Goal: Task Accomplishment & Management: Manage account settings

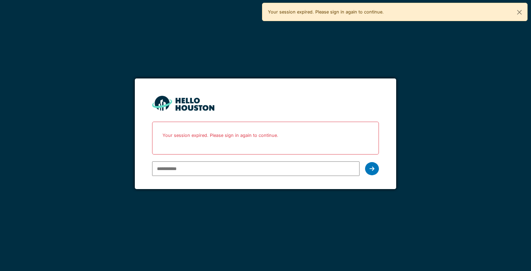
type input "**********"
drag, startPoint x: 0, startPoint y: 0, endPoint x: 373, endPoint y: 167, distance: 408.3
click at [373, 167] on icon at bounding box center [372, 169] width 5 height 6
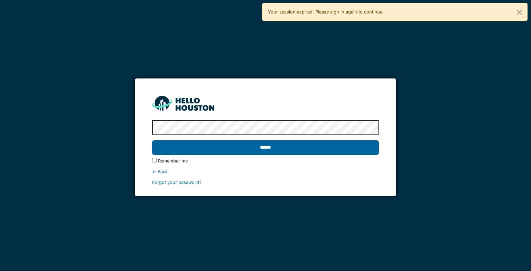
click at [350, 143] on input "******" at bounding box center [265, 147] width 226 height 15
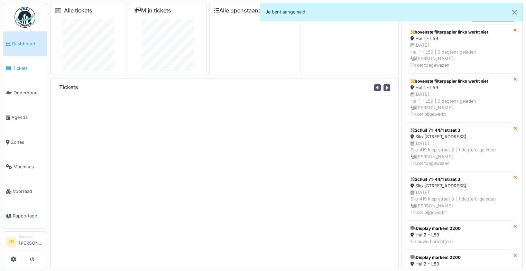
click at [17, 73] on link "Tickets" at bounding box center [25, 68] width 44 height 25
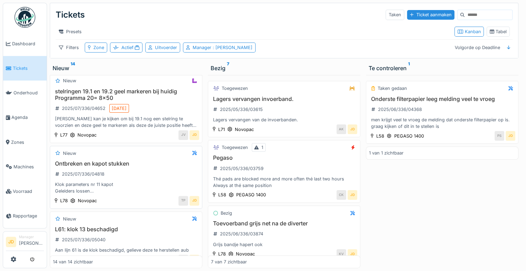
scroll to position [449, 0]
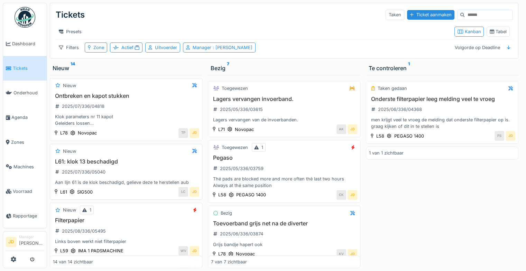
click at [147, 168] on div "L61: klok 13 beschadigd 2025/07/336/05040 Aan lijn 61 is de klok beschadigd, ge…" at bounding box center [126, 172] width 146 height 28
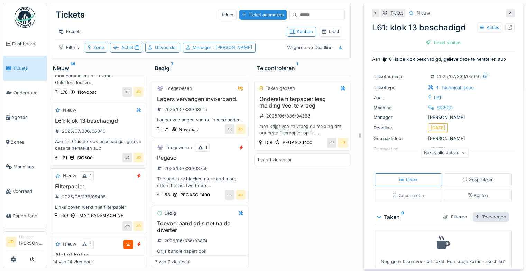
click at [473, 214] on div "Toevoegen" at bounding box center [491, 216] width 36 height 9
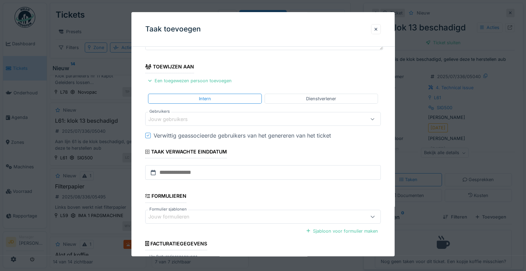
click at [210, 112] on div "Jouw gebruikers" at bounding box center [262, 119] width 235 height 14
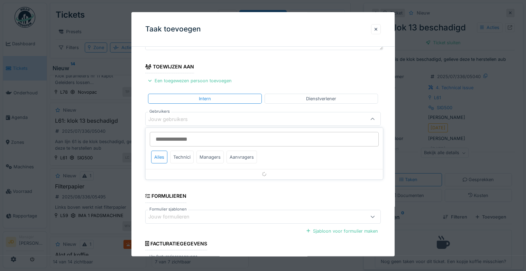
scroll to position [54, 0]
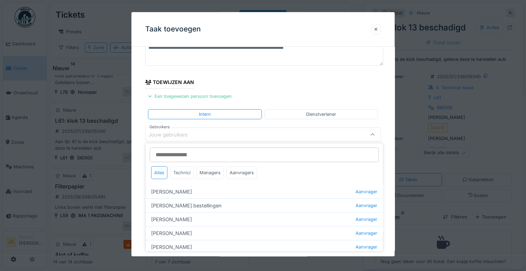
click at [185, 171] on div "Technici" at bounding box center [182, 172] width 24 height 13
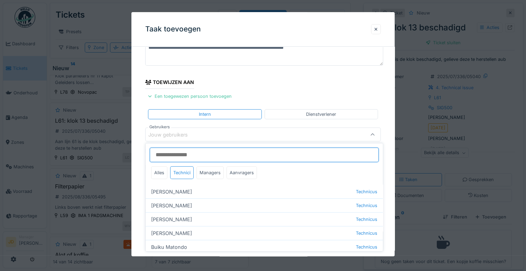
click at [185, 155] on input "Gebruikers" at bounding box center [264, 155] width 229 height 15
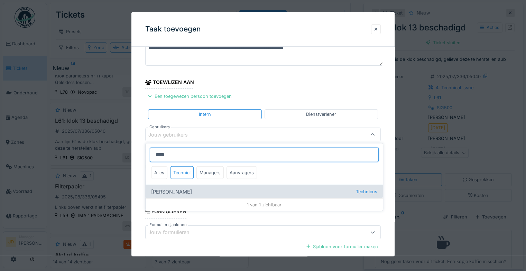
type input "****"
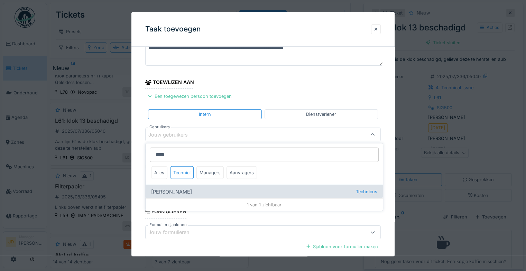
click at [184, 192] on div "Adrian Kostera Technicus" at bounding box center [264, 192] width 237 height 14
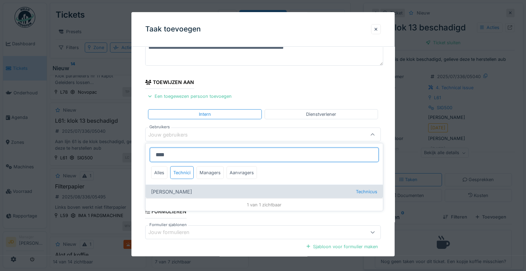
type input "*****"
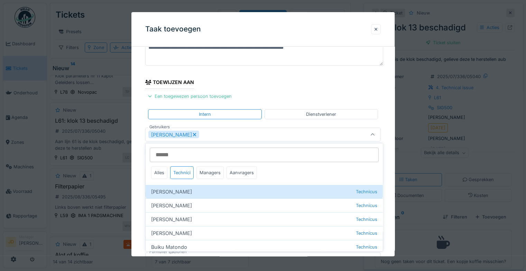
click at [374, 134] on icon at bounding box center [373, 134] width 4 height 2
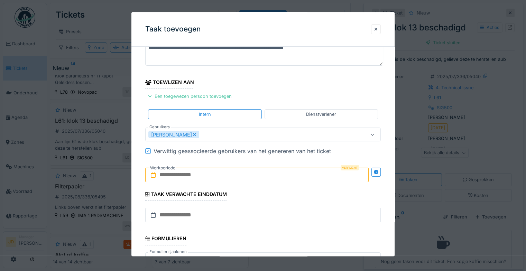
click at [232, 175] on input "text" at bounding box center [256, 175] width 223 height 15
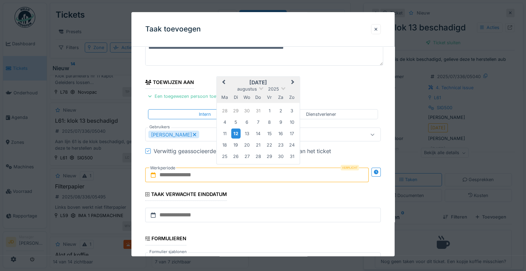
click at [234, 133] on div "12" at bounding box center [235, 134] width 9 height 10
click at [250, 133] on div "13" at bounding box center [246, 133] width 9 height 9
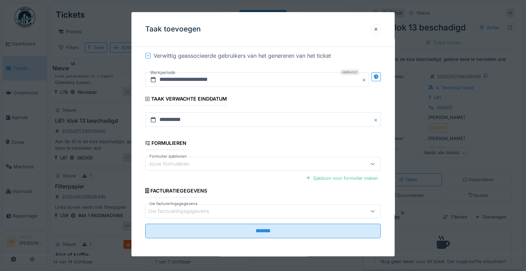
scroll to position [149, 0]
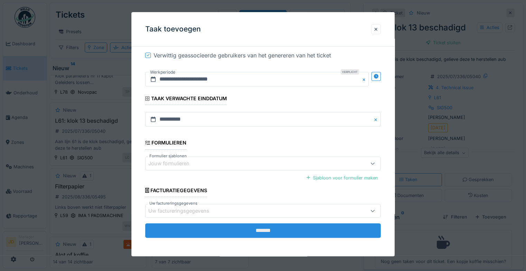
click at [264, 230] on input "*******" at bounding box center [262, 230] width 235 height 15
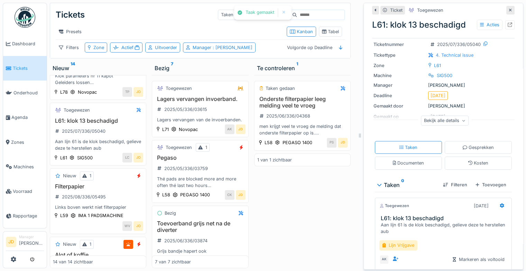
scroll to position [0, 0]
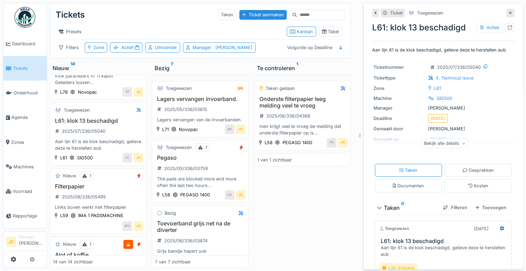
click at [506, 12] on div at bounding box center [510, 13] width 8 height 9
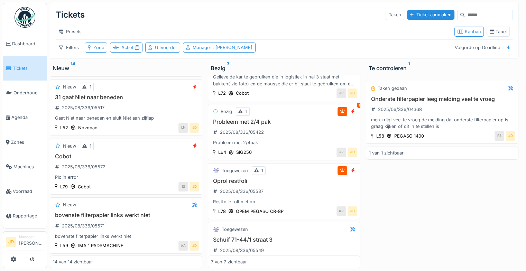
scroll to position [226, 0]
click at [298, 191] on div "Oprol restfoli 2025/08/336/05537 Restfolie rolt niet op" at bounding box center [284, 192] width 146 height 28
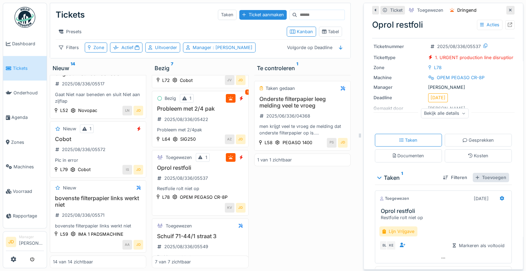
scroll to position [30, 0]
click at [331, 30] on div "Tabel" at bounding box center [330, 31] width 17 height 7
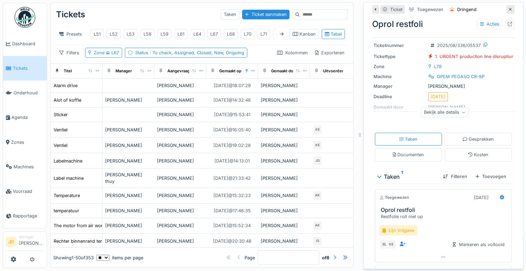
click at [509, 8] on icon at bounding box center [510, 9] width 3 height 3
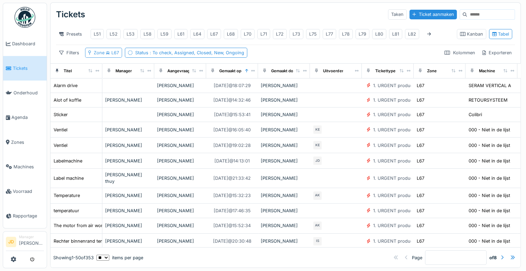
click at [112, 56] on div "Zone L67" at bounding box center [106, 52] width 25 height 7
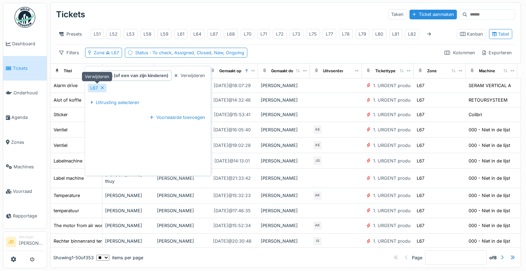
click at [103, 86] on icon at bounding box center [102, 87] width 3 height 3
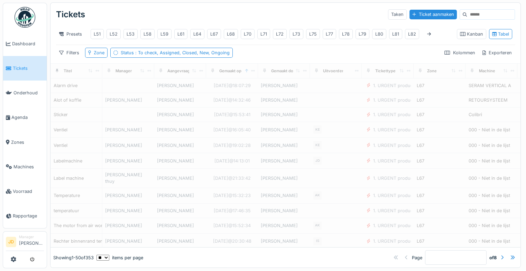
click at [260, 59] on div "Tickets Taken Ticket aanmaken Presets L51 L52 L53 L58 L59 L61 L64 L67 L68 L70 L…" at bounding box center [285, 33] width 470 height 61
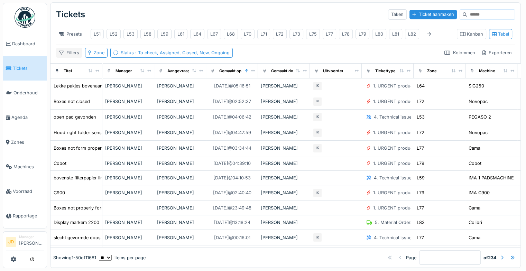
scroll to position [6, 0]
click at [55, 53] on div "Tickets Taken Ticket aanmaken Presets L51 L52 L53 L58 L59 L61 L64 L67 L68 L70 L…" at bounding box center [285, 33] width 470 height 61
click at [65, 54] on div "Filters" at bounding box center [69, 53] width 26 height 10
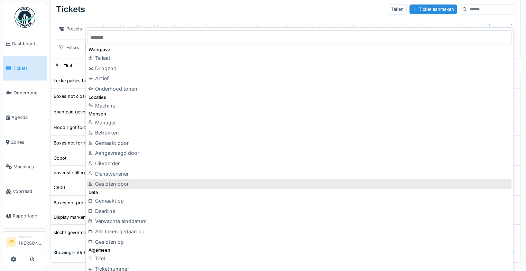
click at [146, 187] on div "Gesloten door" at bounding box center [299, 184] width 424 height 10
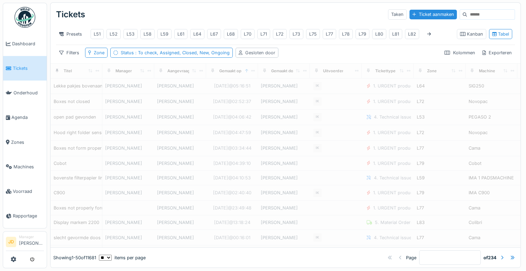
click at [254, 50] on div "Gesloten door" at bounding box center [260, 52] width 30 height 7
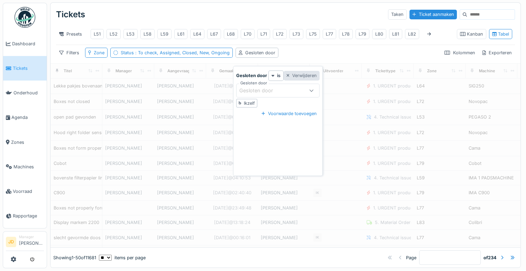
click at [306, 72] on div "Verwijderen" at bounding box center [301, 75] width 36 height 9
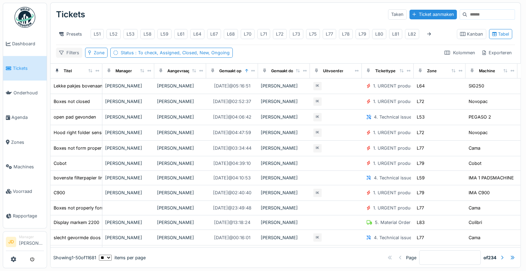
click at [75, 52] on div "Filters" at bounding box center [69, 53] width 26 height 10
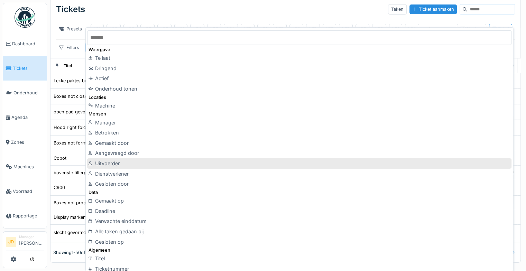
click at [139, 165] on div "Uitvoerder" at bounding box center [299, 163] width 424 height 10
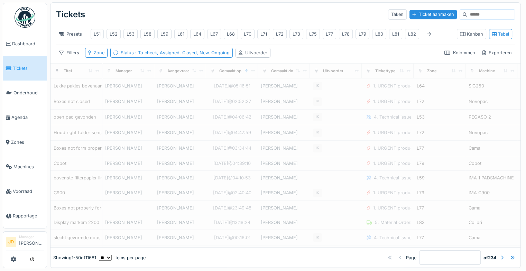
click at [252, 54] on div "Uitvoerder" at bounding box center [256, 52] width 22 height 7
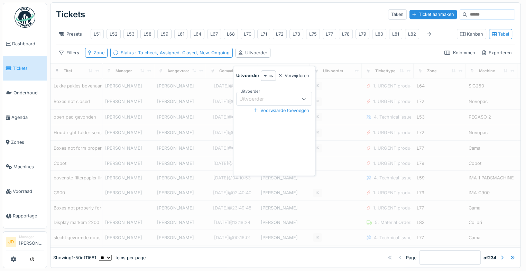
click at [250, 92] on div "Uitvoerder" at bounding box center [274, 99] width 76 height 14
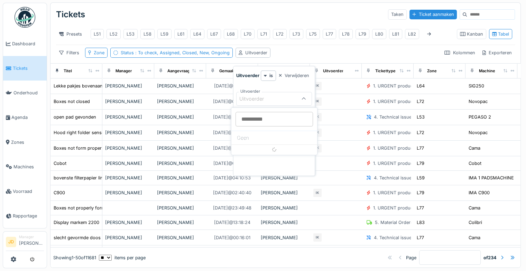
scroll to position [0, 0]
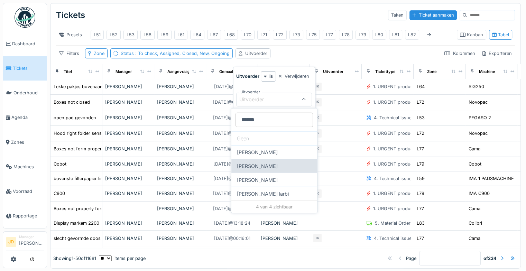
type input "******"
click at [253, 164] on div "Ismail Kosar" at bounding box center [274, 166] width 86 height 14
type input "****"
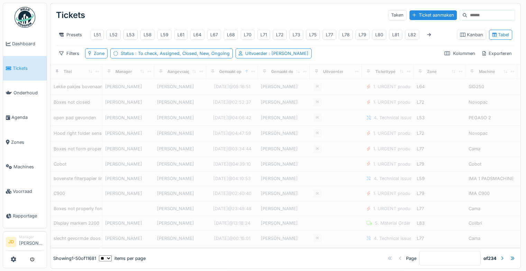
click at [276, 17] on div "Tickets Taken Ticket aanmaken" at bounding box center [285, 15] width 459 height 18
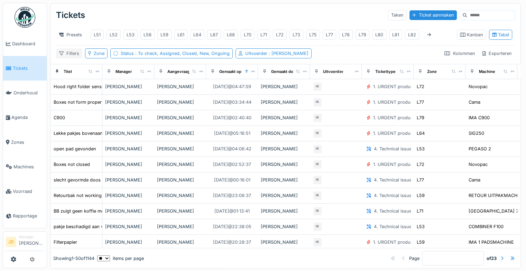
click at [74, 58] on div "Filters" at bounding box center [69, 53] width 26 height 10
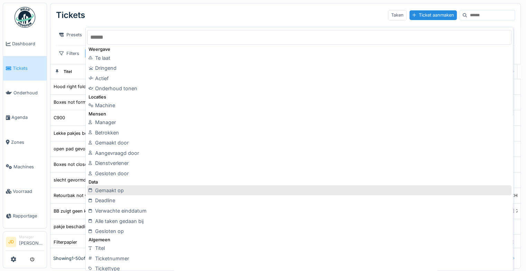
click at [172, 192] on div "Gemaakt op" at bounding box center [299, 190] width 424 height 10
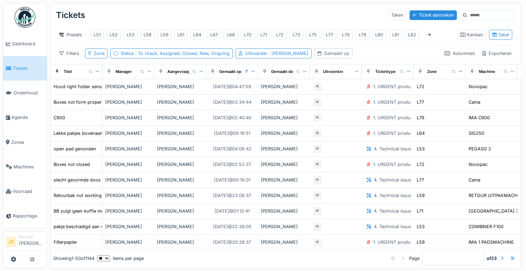
click at [324, 57] on div "Gemaakt op" at bounding box center [336, 53] width 25 height 7
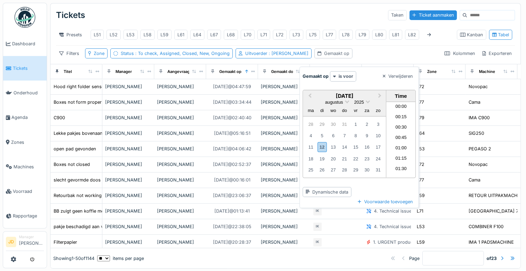
scroll to position [227, 0]
click at [308, 148] on div "11" at bounding box center [310, 146] width 9 height 9
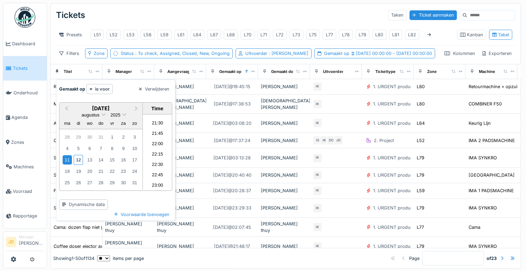
scroll to position [889, 0]
click at [155, 141] on li "22:00" at bounding box center [157, 143] width 29 height 10
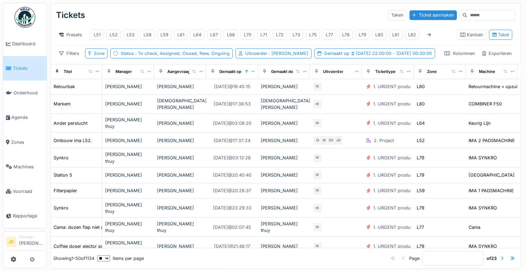
click at [320, 58] on div "Filters Zone Status : To check, Assigned, Closed, New, Ongoing Uitvoerder : Ism…" at bounding box center [245, 53] width 379 height 10
click at [349, 56] on span "11-8-2025 22:00:00 - 11-8-2025 00:00:00" at bounding box center [390, 53] width 83 height 5
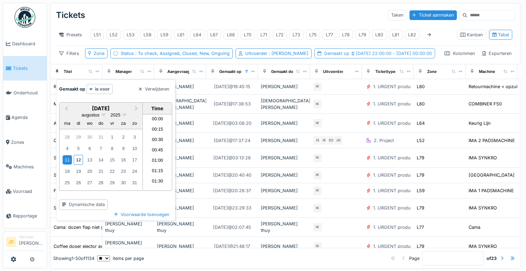
scroll to position [880, 0]
click at [78, 158] on div "12" at bounding box center [78, 160] width 9 height 10
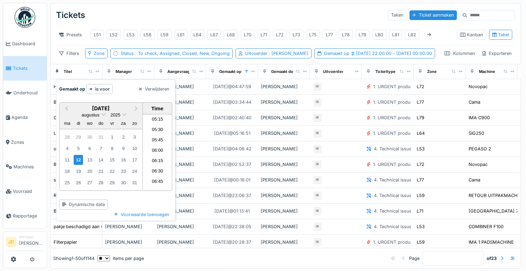
scroll to position [217, 0]
click at [155, 160] on li "06:15" at bounding box center [157, 162] width 29 height 10
click at [71, 160] on div "11" at bounding box center [67, 159] width 9 height 9
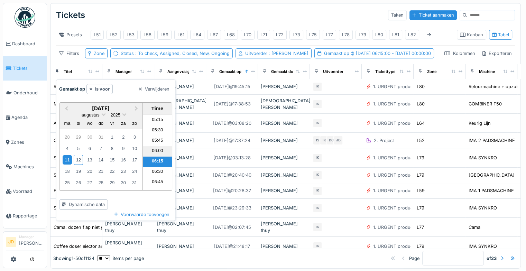
click at [149, 152] on li "06:00" at bounding box center [157, 151] width 29 height 10
click at [349, 56] on span "11-8-2025 06:00:00 - 11-8-2025 00:00:00" at bounding box center [390, 53] width 83 height 5
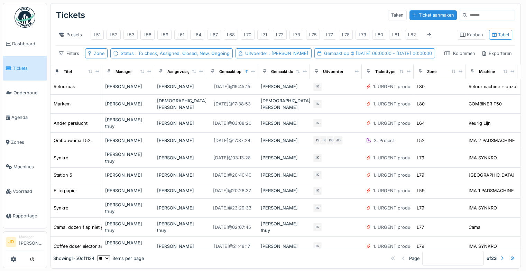
click at [324, 57] on div "Gemaakt op 11-8-2025 06:00:00 - 11-8-2025 00:00:00" at bounding box center [378, 53] width 108 height 7
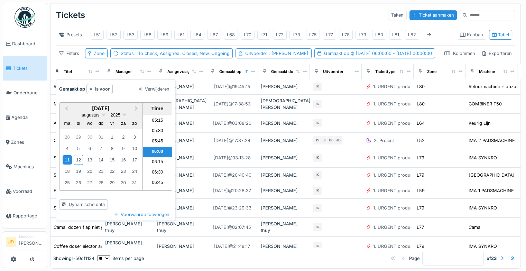
scroll to position [6, 0]
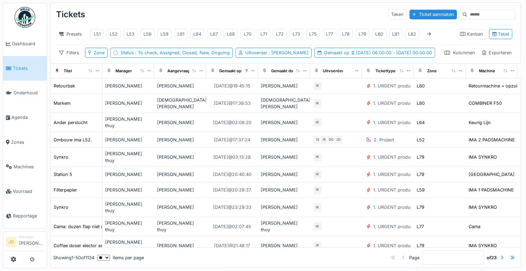
click at [328, 56] on div "Filters Zone Status : To check, Assigned, Closed, New, Ongoing Uitvoerder : Ism…" at bounding box center [245, 53] width 379 height 10
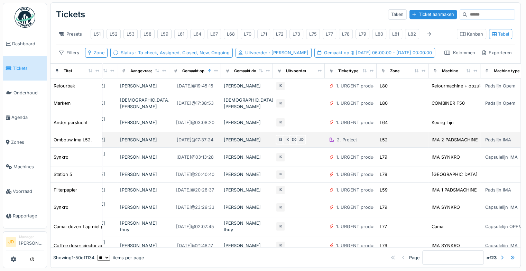
scroll to position [0, 0]
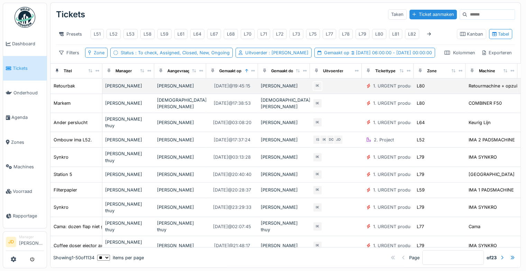
click at [129, 89] on div "Wiktoria Wachowiak" at bounding box center [128, 86] width 46 height 7
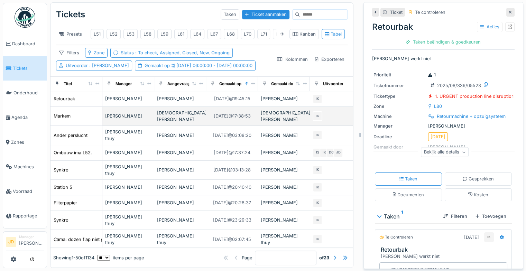
click at [133, 113] on div "Wiktoria Wachowiak" at bounding box center [128, 116] width 46 height 7
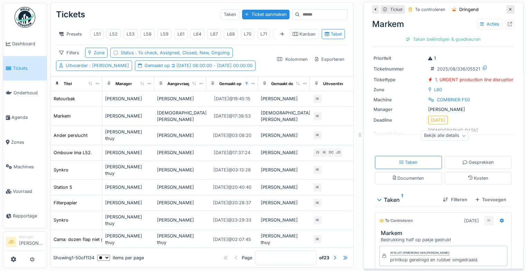
scroll to position [16, 0]
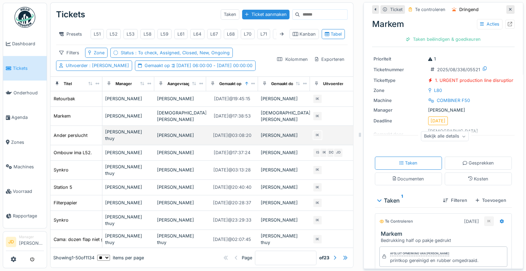
click at [124, 130] on div "Linh Chau mong thuy" at bounding box center [128, 135] width 46 height 13
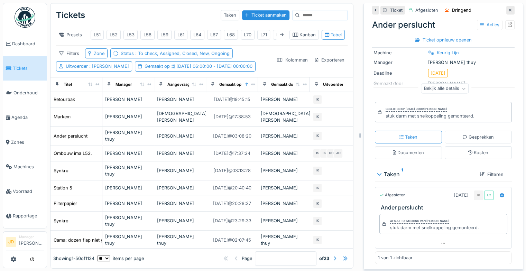
click at [506, 9] on div at bounding box center [510, 10] width 8 height 9
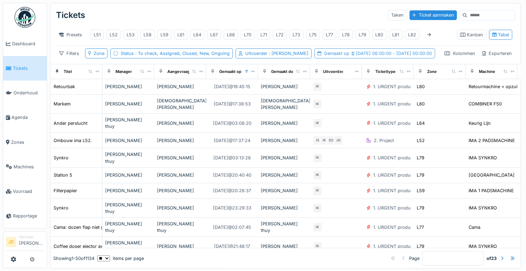
click at [324, 57] on div "Gemaakt op 11-8-2025 06:00:00 - 11-8-2025 00:00:00" at bounding box center [378, 53] width 108 height 7
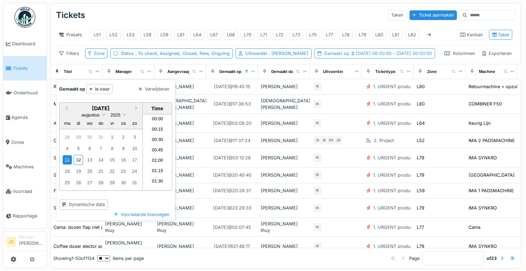
scroll to position [216, 0]
click at [99, 90] on strong "is voor" at bounding box center [102, 89] width 15 height 7
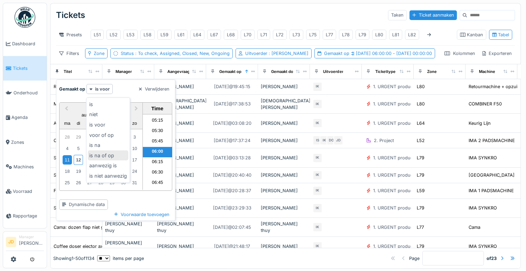
click at [119, 154] on div "is na of op" at bounding box center [108, 155] width 40 height 10
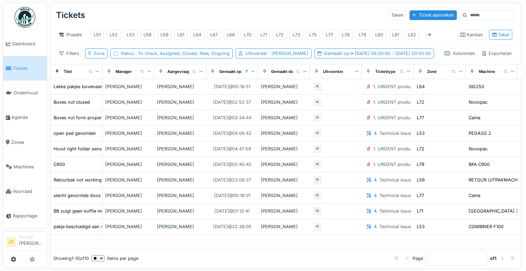
click at [230, 13] on div "Tickets Taken Ticket aanmaken" at bounding box center [285, 15] width 459 height 18
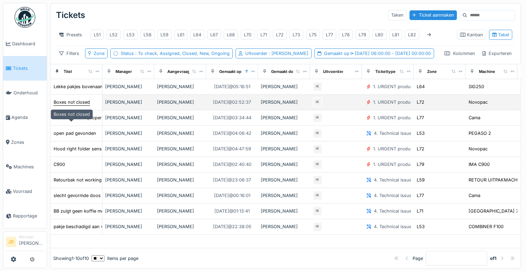
click at [76, 105] on div "Boxes not closed" at bounding box center [72, 102] width 36 height 7
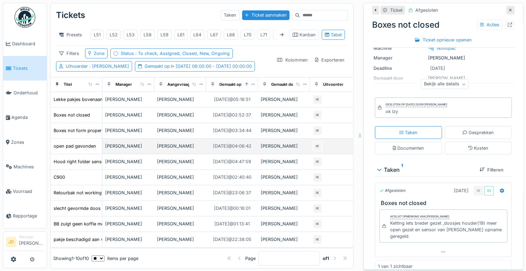
scroll to position [44, 0]
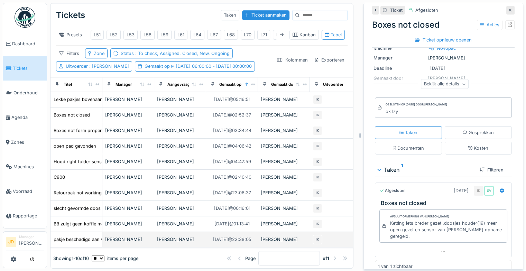
click at [145, 236] on div "Sonja Van de wyngaert" at bounding box center [128, 239] width 46 height 7
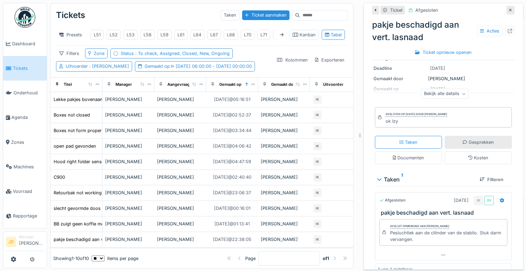
scroll to position [80, 0]
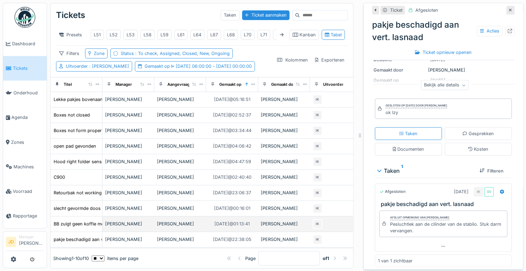
click at [150, 221] on div "Sonja Van de wyngaert" at bounding box center [128, 224] width 46 height 7
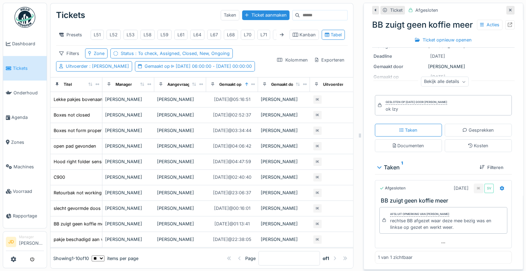
scroll to position [83, 0]
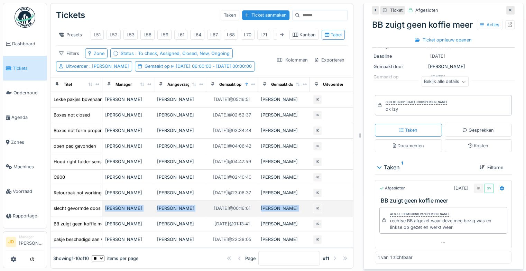
drag, startPoint x: 101, startPoint y: 205, endPoint x: 84, endPoint y: 189, distance: 22.7
click at [84, 189] on tbody "Lekke pakjes bovenaan onder de lasnaad Sonja Van de wyngaert Abdeslam Zaitouni …" at bounding box center [413, 170] width 726 height 156
drag, startPoint x: 84, startPoint y: 189, endPoint x: 72, endPoint y: 201, distance: 16.7
click at [72, 201] on td "slecht gevormde doos zijkant doos is te hoog" at bounding box center [76, 209] width 52 height 16
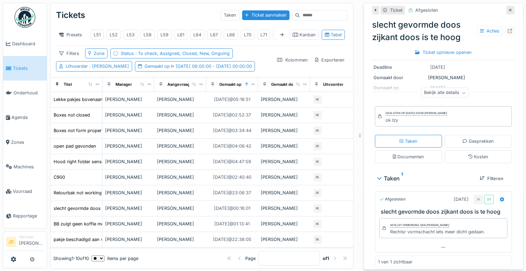
scroll to position [77, 0]
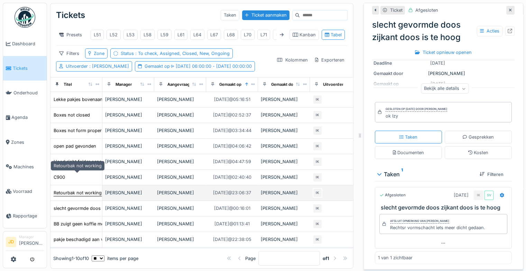
click at [85, 189] on div "Retourbak not working" at bounding box center [78, 192] width 48 height 7
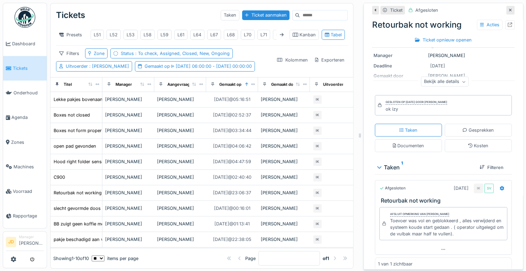
scroll to position [77, 0]
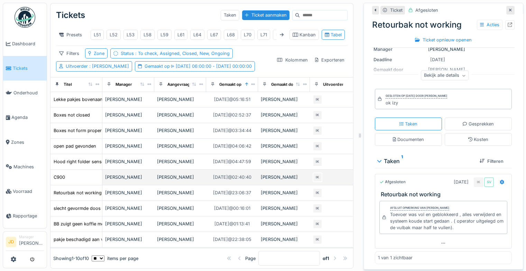
click at [78, 174] on div "C900" at bounding box center [76, 177] width 46 height 7
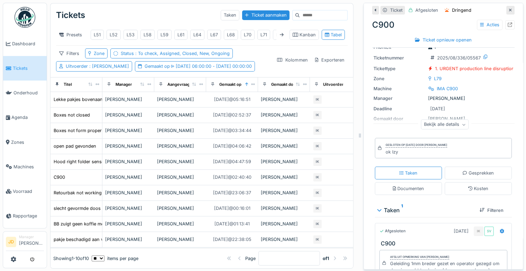
scroll to position [71, 0]
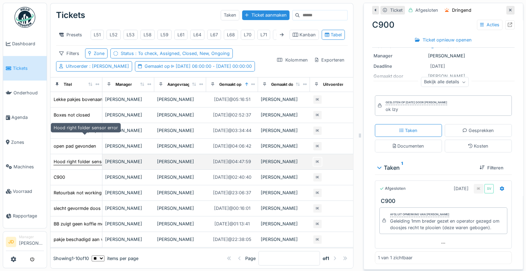
click at [87, 158] on div "Hood right folder sensor error" at bounding box center [86, 161] width 64 height 7
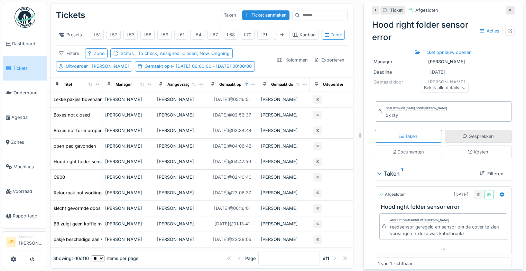
scroll to position [83, 0]
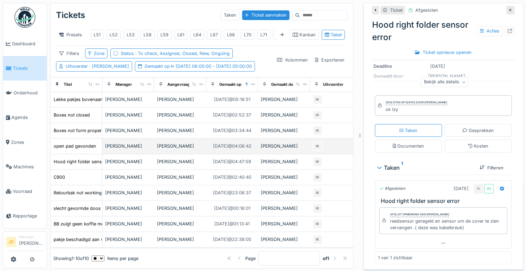
click at [136, 143] on div "Sonja Van de wyngaert" at bounding box center [128, 146] width 46 height 7
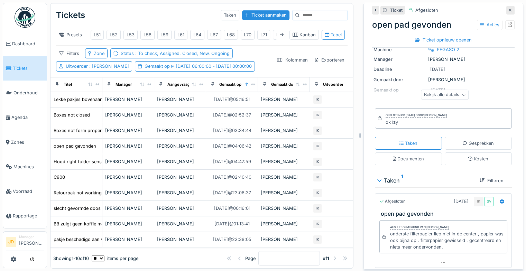
scroll to position [70, 0]
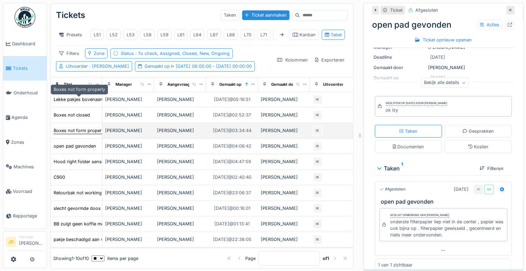
click at [76, 127] on div "Boxes not form properly" at bounding box center [80, 130] width 52 height 7
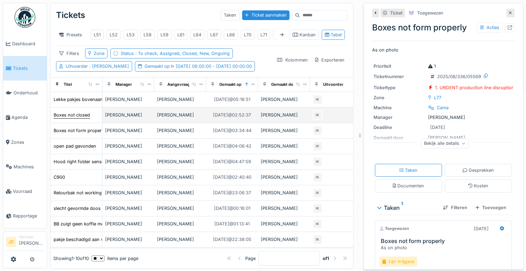
scroll to position [8, 0]
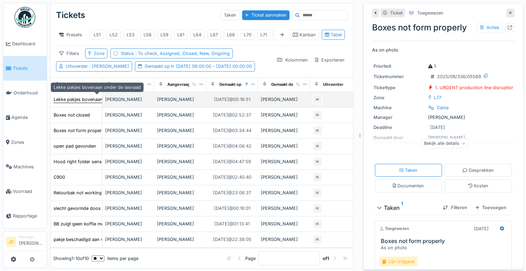
click at [85, 97] on div "Lekke pakjes bovenaan onder de lasnaad" at bounding box center [97, 99] width 87 height 7
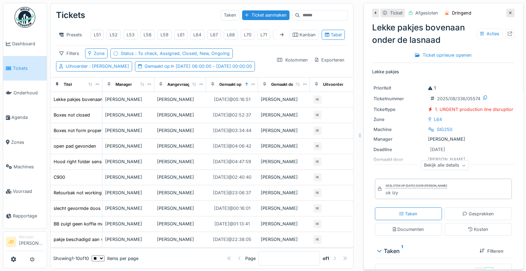
click at [509, 13] on icon at bounding box center [510, 12] width 3 height 3
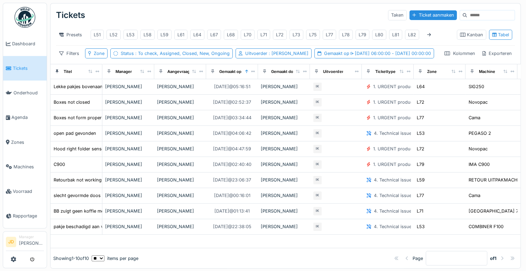
click at [18, 71] on link "Tickets" at bounding box center [25, 68] width 44 height 25
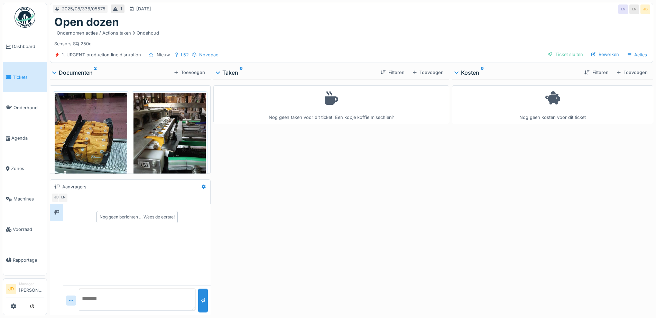
click at [107, 148] on img at bounding box center [91, 141] width 73 height 96
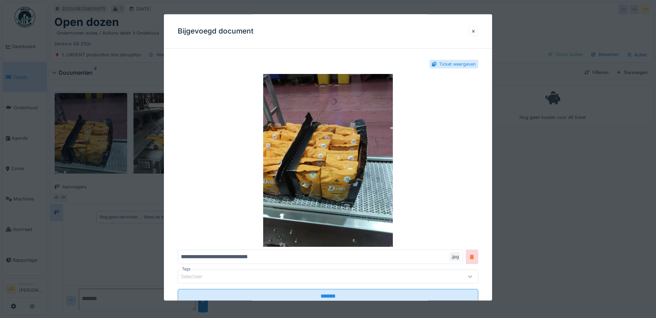
click at [565, 227] on div at bounding box center [328, 159] width 656 height 318
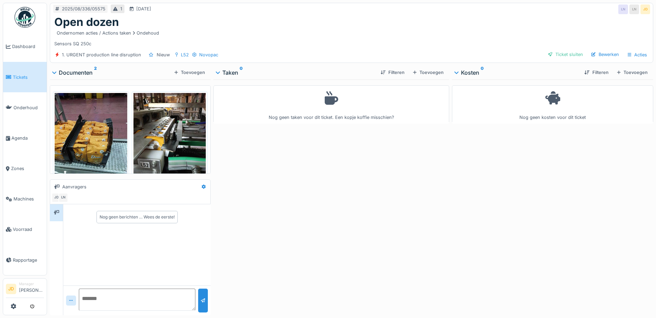
click at [156, 125] on img at bounding box center [169, 141] width 73 height 96
